Goal: Task Accomplishment & Management: Complete application form

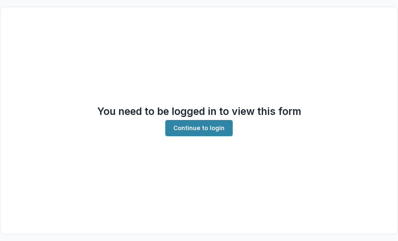
click at [199, 136] on link "Continue to login" at bounding box center [199, 128] width 68 height 16
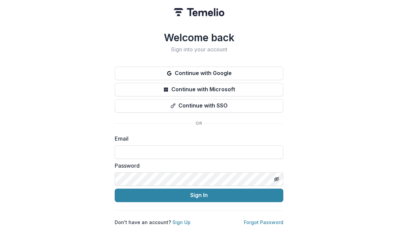
click at [125, 148] on input at bounding box center [199, 152] width 169 height 14
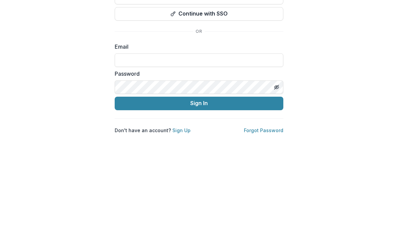
type input "**********"
click at [199, 188] on button "Sign In" at bounding box center [199, 195] width 169 height 14
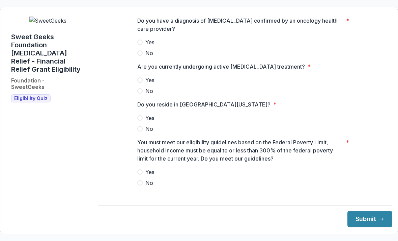
click at [141, 45] on span at bounding box center [139, 41] width 5 height 5
click at [142, 84] on label "Yes" at bounding box center [245, 80] width 216 height 8
click at [140, 121] on span at bounding box center [139, 117] width 5 height 5
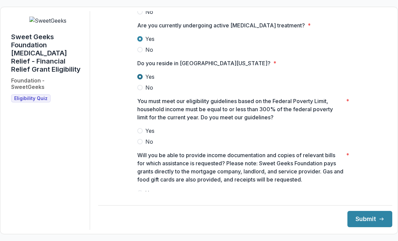
scroll to position [42, 0]
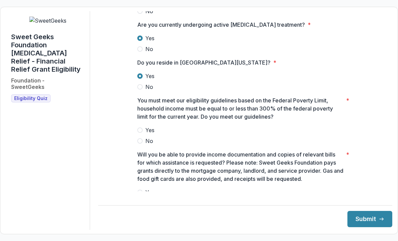
click at [142, 133] on span at bounding box center [139, 129] width 5 height 5
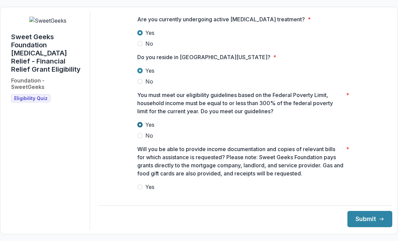
scroll to position [47, 0]
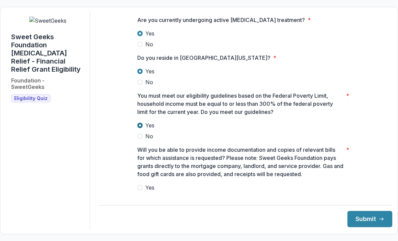
click at [141, 190] on span at bounding box center [139, 187] width 5 height 5
click at [366, 227] on button "Submit" at bounding box center [370, 219] width 45 height 16
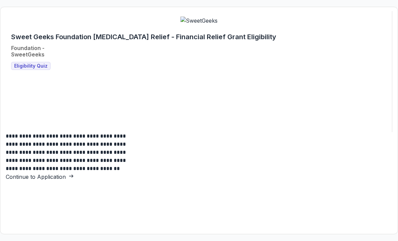
click at [74, 173] on link "Continue to Application" at bounding box center [40, 176] width 68 height 7
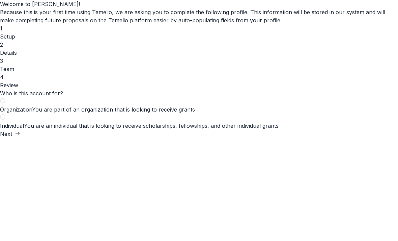
click at [261, 129] on span "You are an individual that is looking to receive scholarships, fellowships, and…" at bounding box center [151, 125] width 255 height 7
click at [20, 138] on button "Next" at bounding box center [10, 134] width 20 height 8
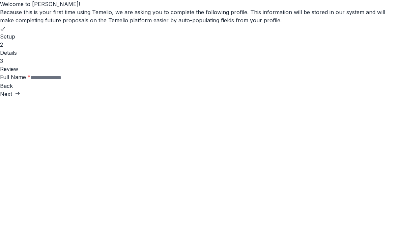
click at [84, 82] on input "Full Name *" at bounding box center [57, 78] width 54 height 8
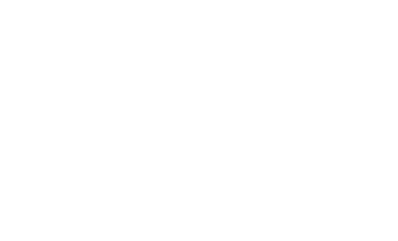
type input "**********"
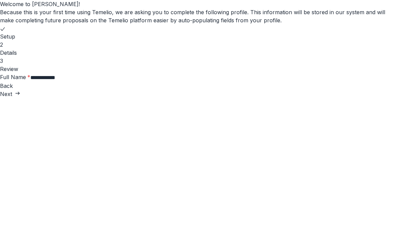
click at [20, 98] on button "Next" at bounding box center [10, 94] width 20 height 8
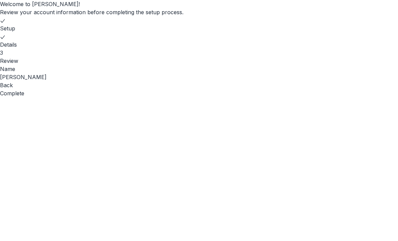
click at [24, 97] on button "Complete" at bounding box center [12, 93] width 24 height 8
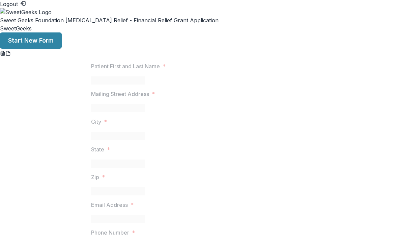
scroll to position [3, 0]
click at [11, 57] on button "pdf-download" at bounding box center [7, 53] width 5 height 8
click at [4, 55] on icon "word-download" at bounding box center [3, 53] width 4 height 4
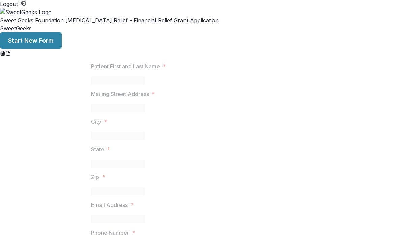
scroll to position [1383, 0]
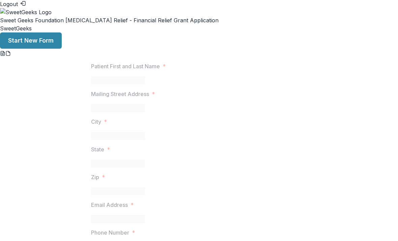
click at [62, 49] on button "Start New Form" at bounding box center [31, 40] width 62 height 16
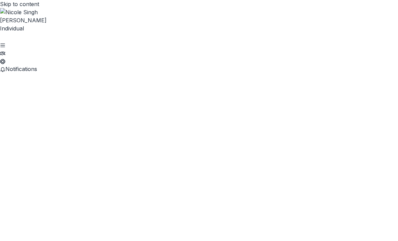
scroll to position [360, 0]
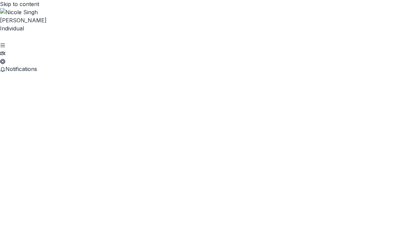
scroll to position [0, 0]
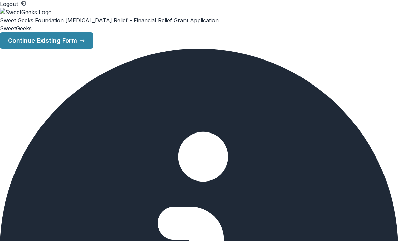
scroll to position [87, 0]
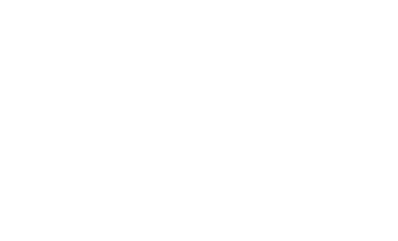
scroll to position [958, 0]
